Goal: Find specific page/section: Find specific page/section

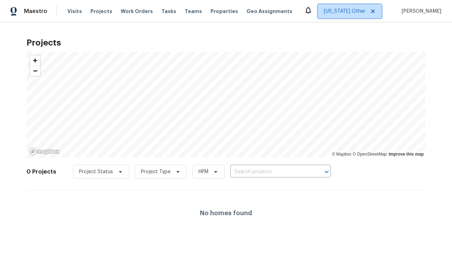
click at [340, 11] on span "[US_STATE] Other" at bounding box center [345, 11] width 42 height 7
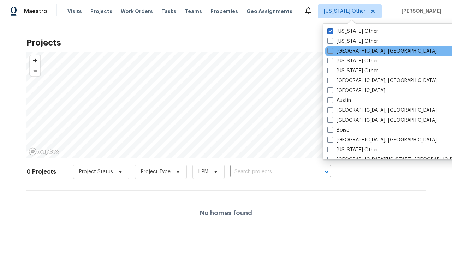
click at [385, 51] on div "[GEOGRAPHIC_DATA], [GEOGRAPHIC_DATA]" at bounding box center [396, 51] width 142 height 10
click at [331, 50] on span at bounding box center [331, 51] width 6 height 6
click at [331, 50] on input "[GEOGRAPHIC_DATA], [GEOGRAPHIC_DATA]" at bounding box center [330, 50] width 5 height 5
checkbox input "true"
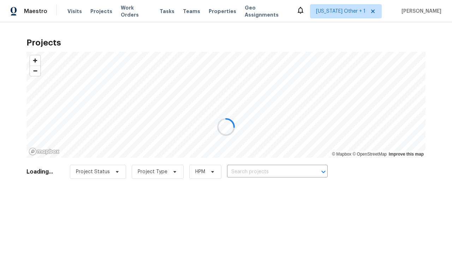
click at [349, 207] on div at bounding box center [226, 127] width 452 height 254
click at [94, 172] on div at bounding box center [226, 127] width 452 height 254
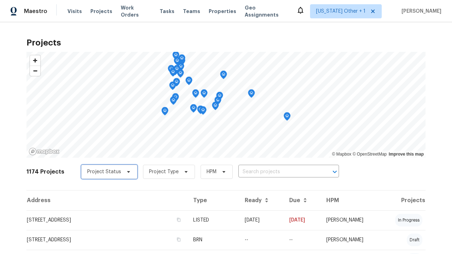
click at [103, 172] on span "Project Status" at bounding box center [104, 172] width 34 height 7
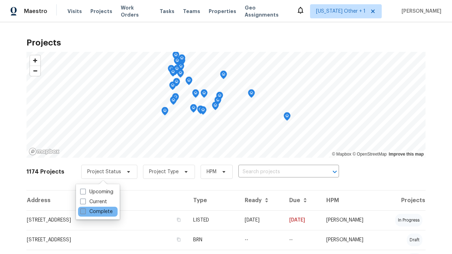
click at [96, 212] on label "Complete" at bounding box center [96, 211] width 33 height 7
click at [85, 212] on input "Complete" at bounding box center [82, 210] width 5 height 5
checkbox input "true"
